Goal: Task Accomplishment & Management: Manage account settings

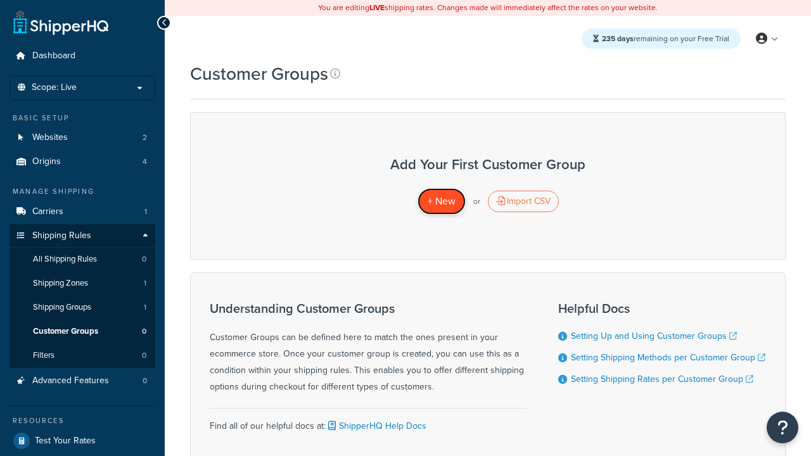
click at [441, 202] on span "+ New" at bounding box center [442, 201] width 28 height 15
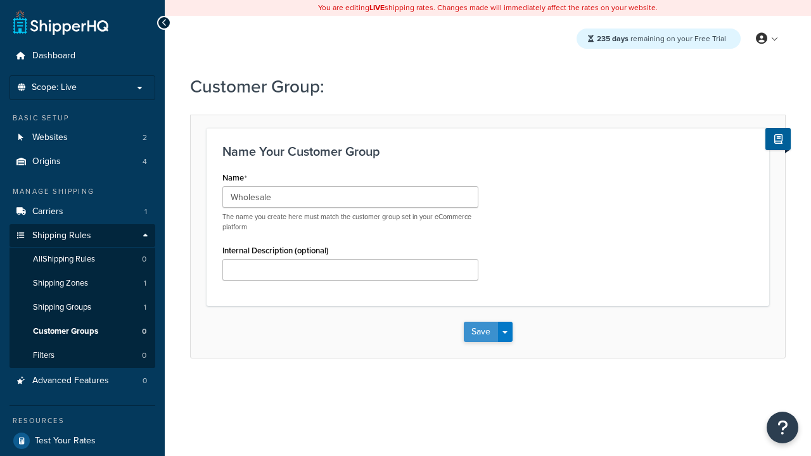
type input "Wholesale"
click at [480, 332] on button "Save" at bounding box center [481, 332] width 34 height 20
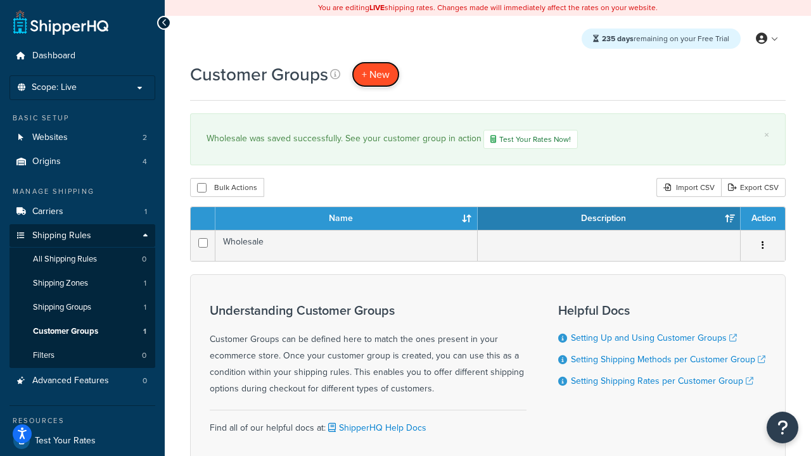
click at [376, 74] on span "+ New" at bounding box center [376, 74] width 28 height 15
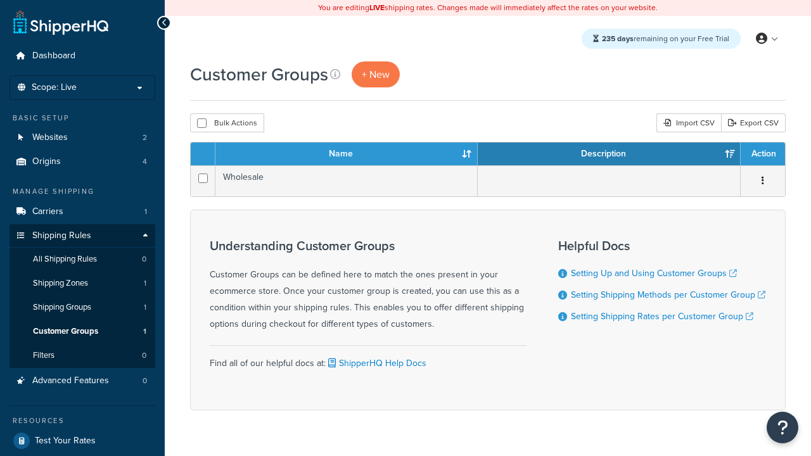
click at [347, 155] on th "Name" at bounding box center [346, 154] width 262 height 23
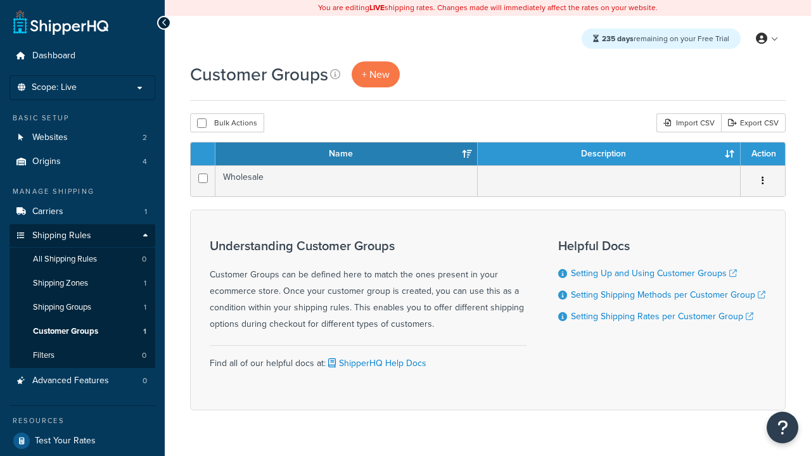
click at [609, 155] on th "Description" at bounding box center [609, 154] width 263 height 23
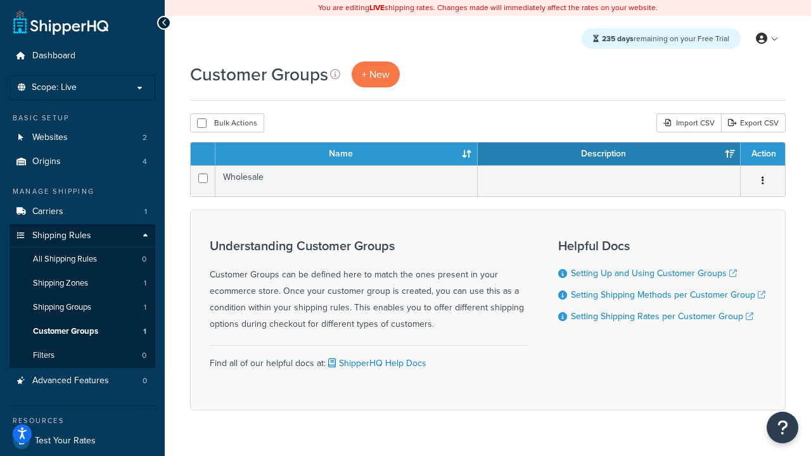
click at [762, 155] on th "Action" at bounding box center [763, 154] width 44 height 23
click at [335, 74] on icon at bounding box center [335, 74] width 10 height 10
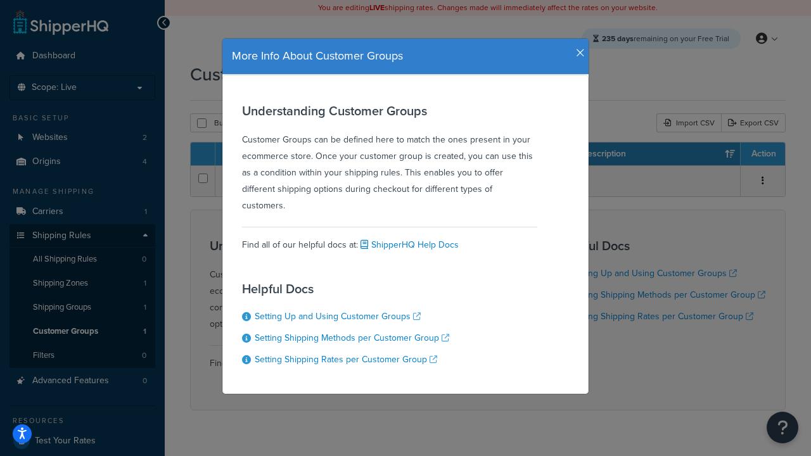
click at [577, 48] on icon "button" at bounding box center [580, 53] width 9 height 11
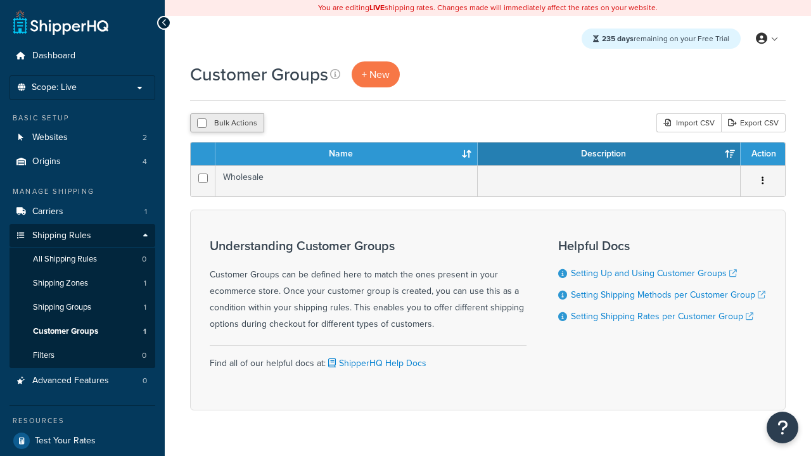
click at [227, 124] on button "Bulk Actions" at bounding box center [227, 122] width 74 height 19
checkbox input "true"
click at [0, 0] on button "Delete" at bounding box center [0, 0] width 0 height 0
